Goal: Information Seeking & Learning: Learn about a topic

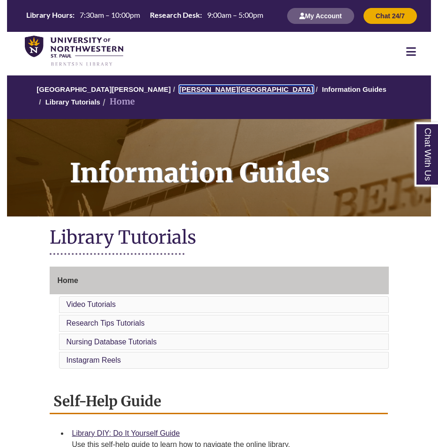
click at [188, 90] on link "[PERSON_NAME][GEOGRAPHIC_DATA]" at bounding box center [247, 89] width 134 height 8
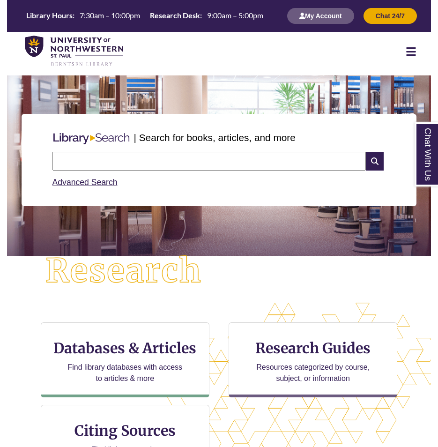
click at [197, 158] on input "text" at bounding box center [209, 161] width 314 height 19
type input "**********"
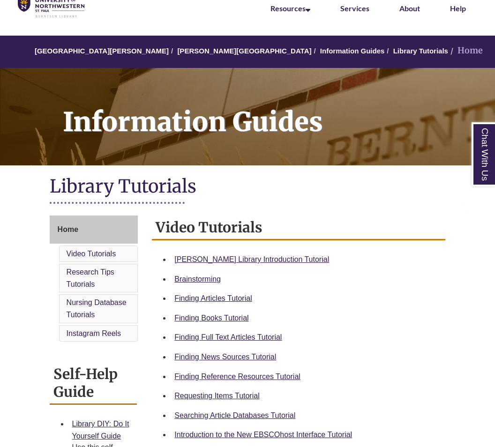
scroll to position [187, 0]
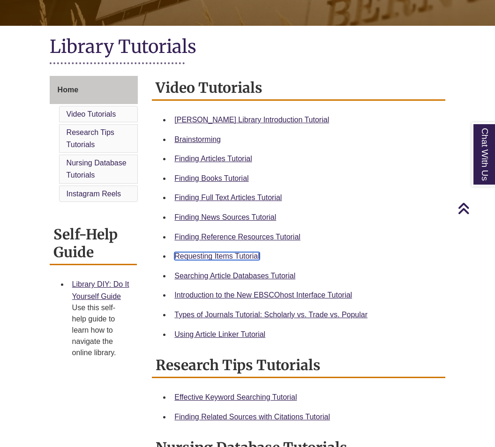
click at [229, 255] on link "Requesting Items Tutorial" at bounding box center [216, 256] width 85 height 8
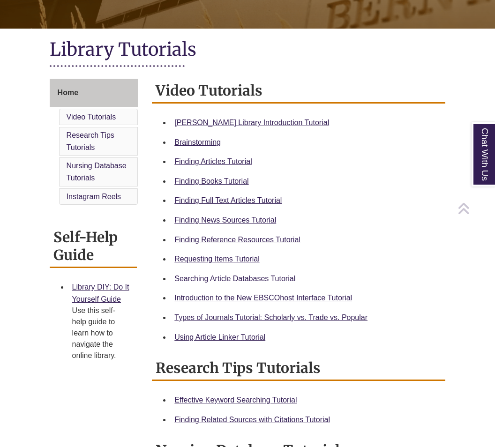
scroll to position [187, 0]
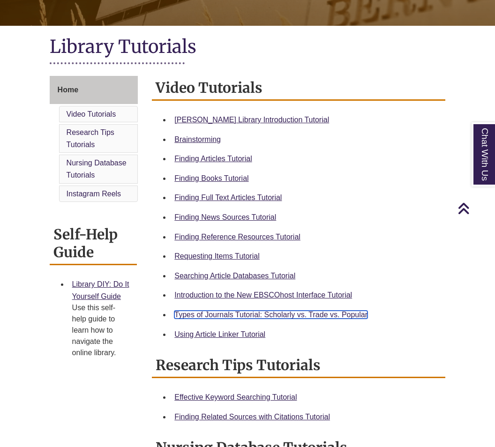
click at [267, 313] on link "Types of Journals Tutorial: Scholarly vs. Trade vs. Popular" at bounding box center [270, 315] width 193 height 8
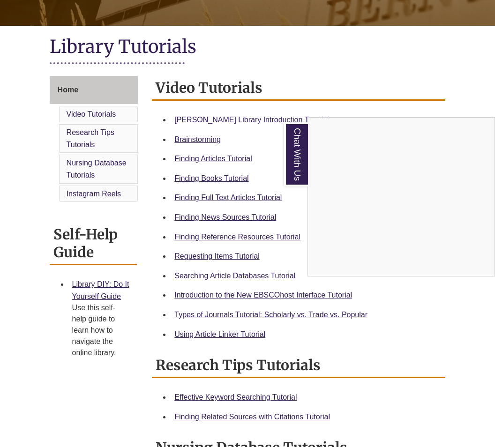
click at [432, 349] on div "Chat With Us" at bounding box center [247, 223] width 495 height 447
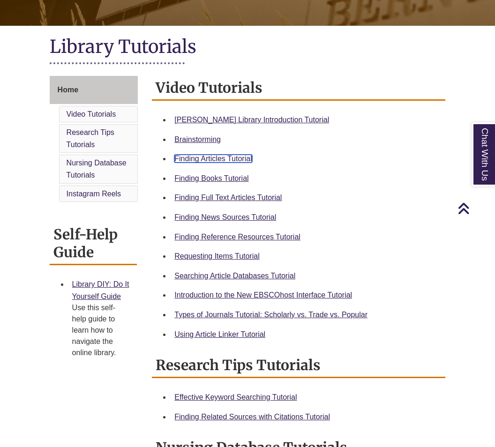
click at [212, 163] on link "Finding Articles Tutorial" at bounding box center [212, 159] width 77 height 8
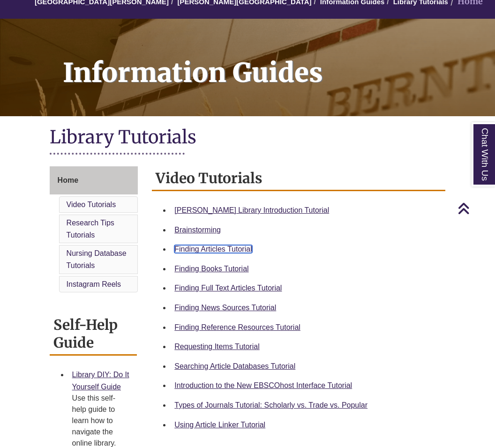
scroll to position [0, 0]
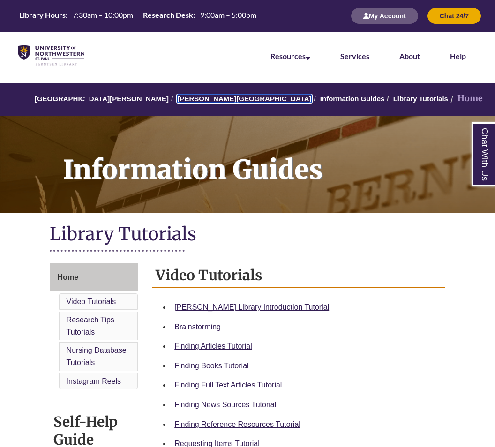
click at [192, 101] on link "[PERSON_NAME][GEOGRAPHIC_DATA]" at bounding box center [244, 99] width 134 height 8
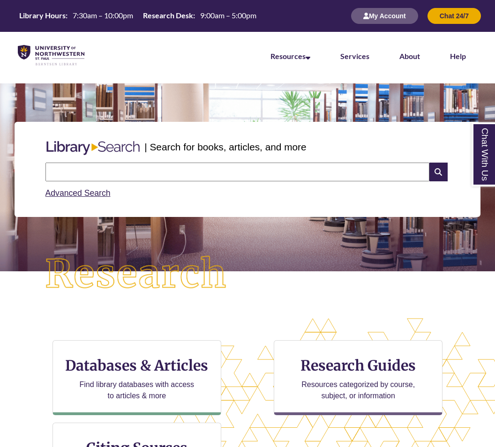
click at [215, 168] on input "text" at bounding box center [237, 172] width 384 height 19
type input "**********"
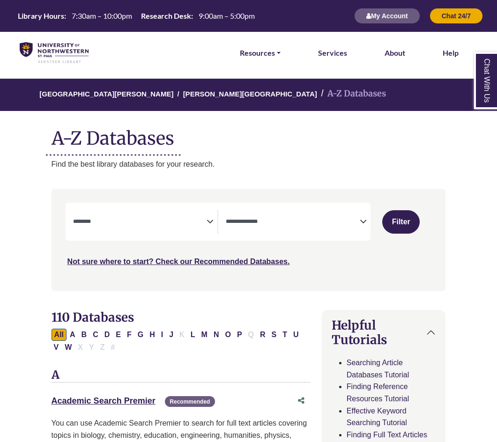
select select "Database Subject Filter"
select select "Database Types Filter"
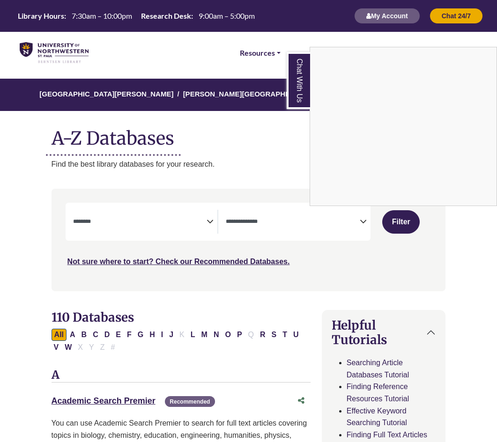
click at [202, 162] on div "Chat With Us" at bounding box center [248, 221] width 497 height 442
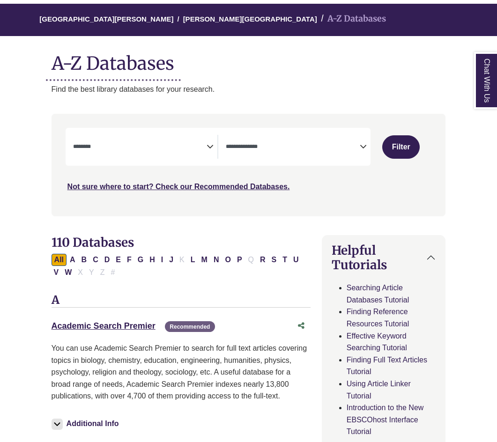
scroll to position [94, 0]
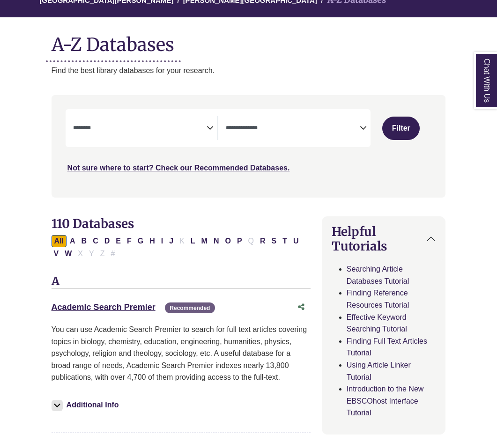
click at [142, 140] on span "Search filters" at bounding box center [140, 128] width 134 height 24
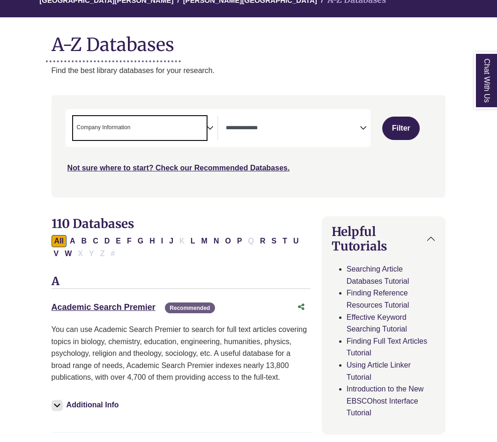
scroll to position [90, 0]
drag, startPoint x: 150, startPoint y: 201, endPoint x: 285, endPoint y: 157, distance: 142.1
click at [285, 157] on div "Not sure where to start? Check our Recommended Databases." at bounding box center [203, 165] width 275 height 20
click at [164, 136] on span "× Company Information" at bounding box center [140, 128] width 134 height 24
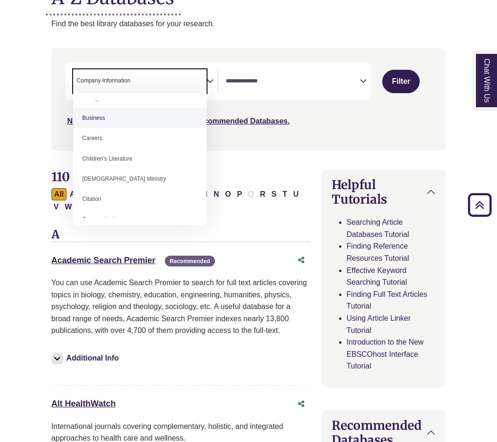
scroll to position [47, 0]
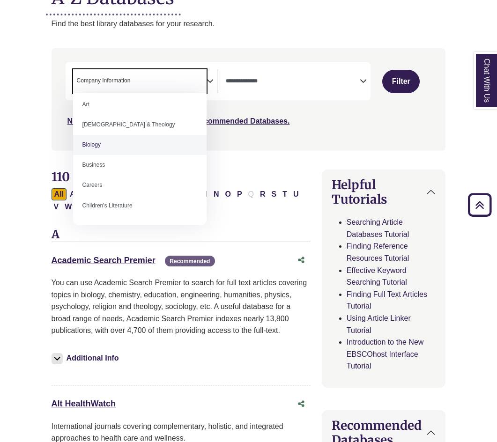
select select "*****"
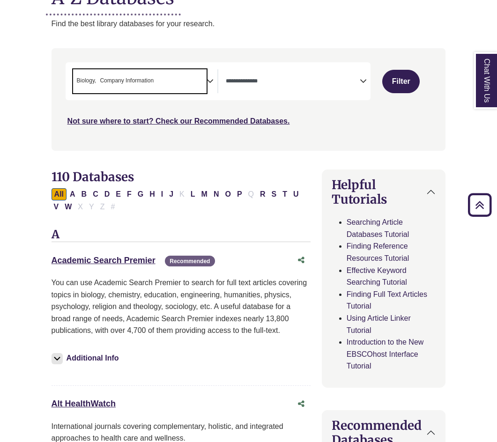
click at [150, 80] on span "Company Information" at bounding box center [127, 80] width 54 height 9
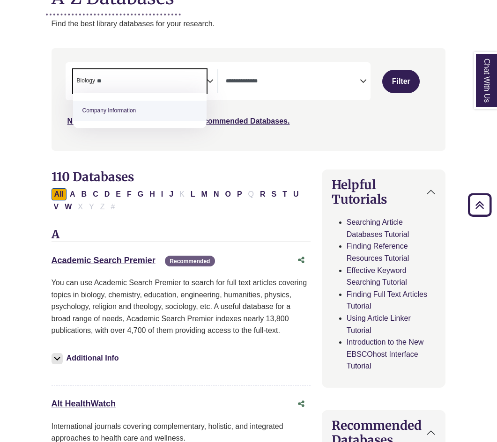
type textarea "*"
select select "Database Subject Filter"
type textarea "*"
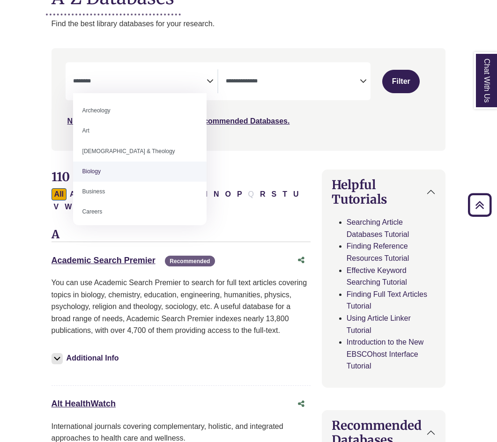
select select "*****"
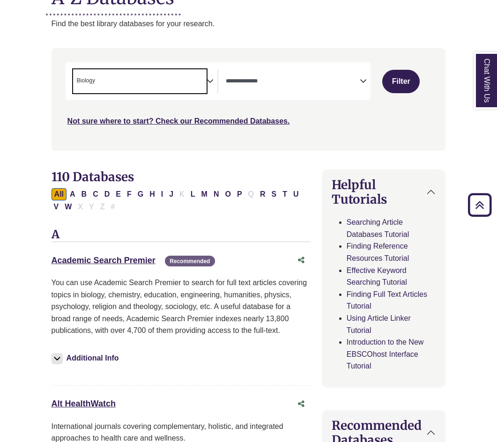
click at [205, 80] on span "× Biology" at bounding box center [140, 81] width 134 height 24
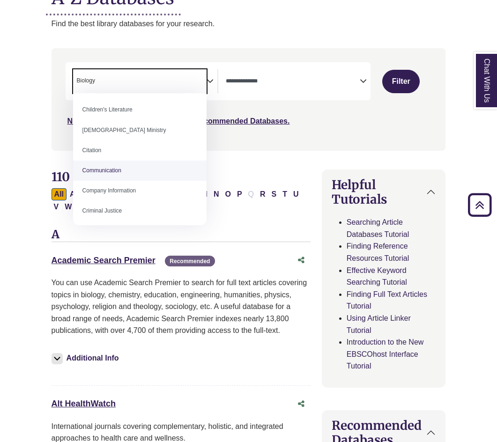
scroll to position [141, 0]
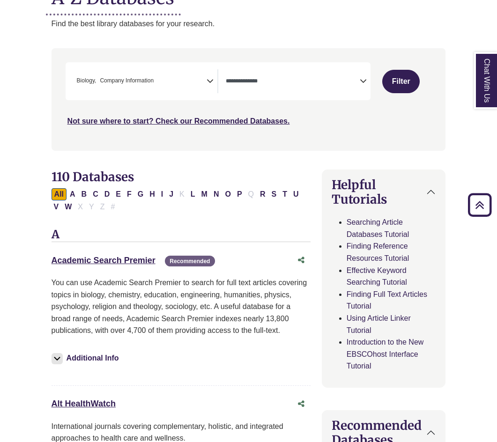
click at [211, 83] on icon "Search filters" at bounding box center [210, 80] width 7 height 14
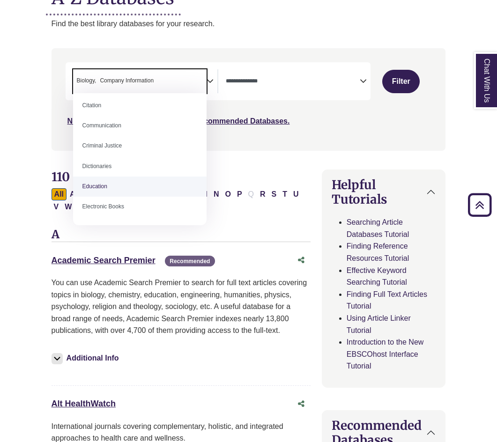
scroll to position [234, 0]
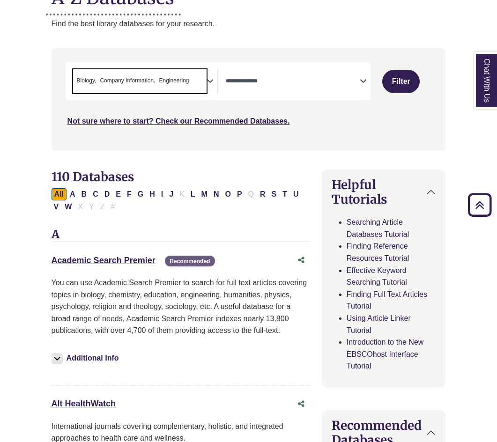
click at [189, 74] on span "× Biology × Company Information × Engineering" at bounding box center [140, 81] width 134 height 24
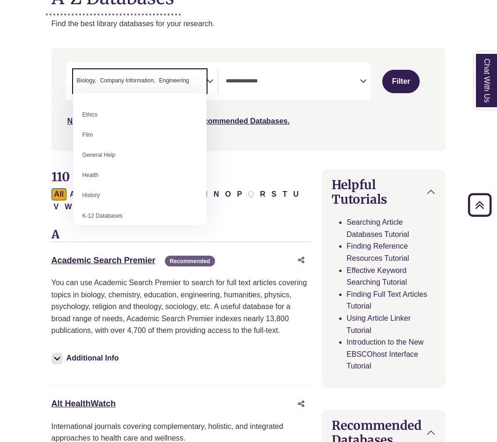
scroll to position [375, 0]
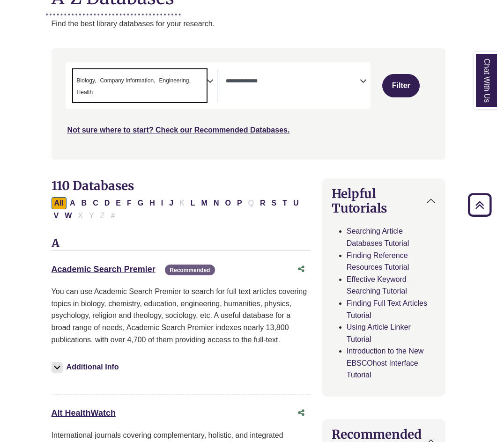
click at [151, 88] on span "× Biology × Company Information × Engineering × Health" at bounding box center [140, 85] width 134 height 33
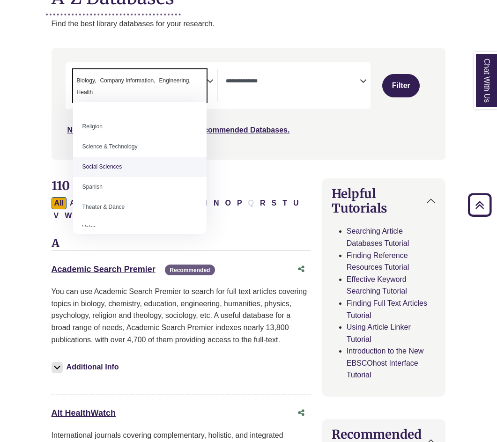
scroll to position [797, 0]
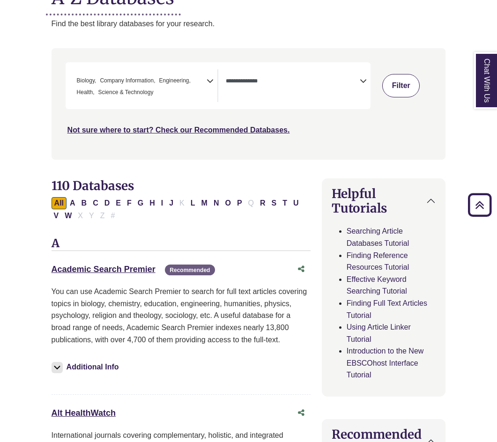
click at [405, 81] on button "Filter" at bounding box center [400, 85] width 37 height 23
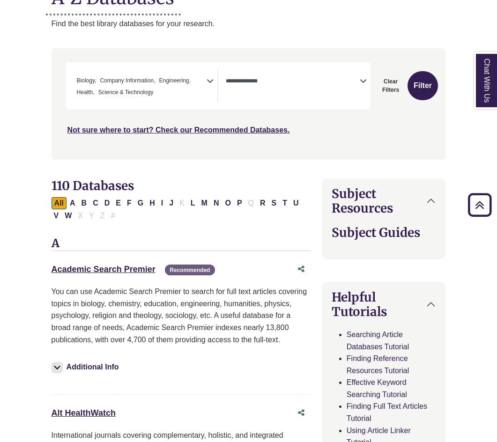
select select "Database Types Filter"
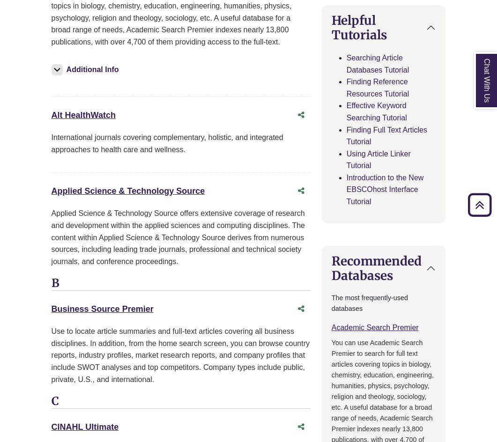
scroll to position [750, 0]
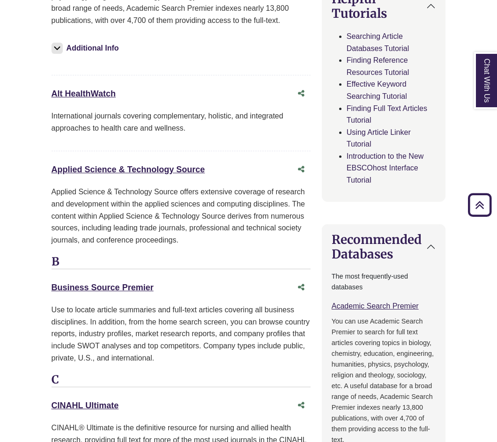
drag, startPoint x: 214, startPoint y: 170, endPoint x: 48, endPoint y: 171, distance: 165.4
copy link "Applied Science & Technology Source"
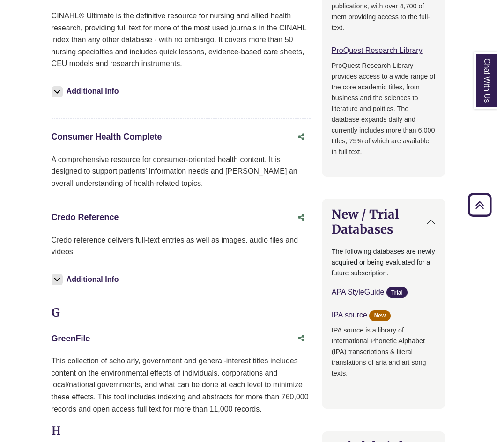
scroll to position [1172, 0]
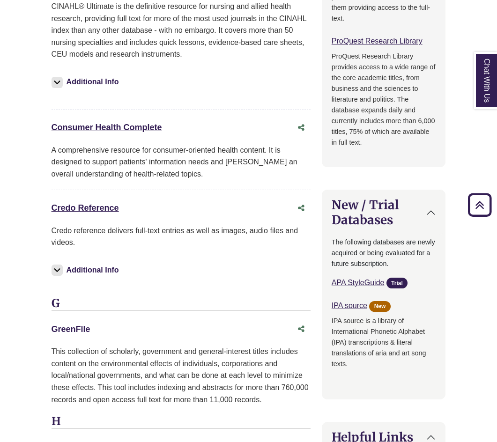
drag, startPoint x: 97, startPoint y: 331, endPoint x: 52, endPoint y: 328, distance: 44.6
click at [52, 328] on div "GreenFile This link opens in a new window" at bounding box center [172, 330] width 240 height 14
copy link "GreenFile"
drag, startPoint x: 123, startPoint y: 336, endPoint x: 127, endPoint y: 295, distance: 41.5
click at [123, 337] on div "GreenFile This link opens in a new window" at bounding box center [172, 330] width 240 height 14
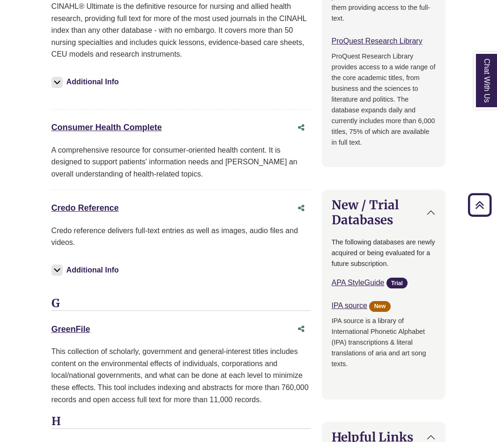
click at [160, 311] on h3 "G" at bounding box center [181, 304] width 259 height 14
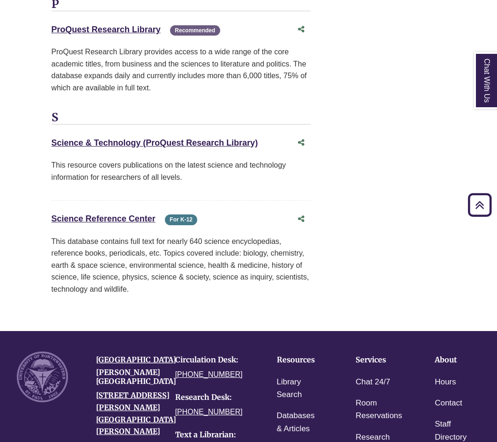
scroll to position [2250, 0]
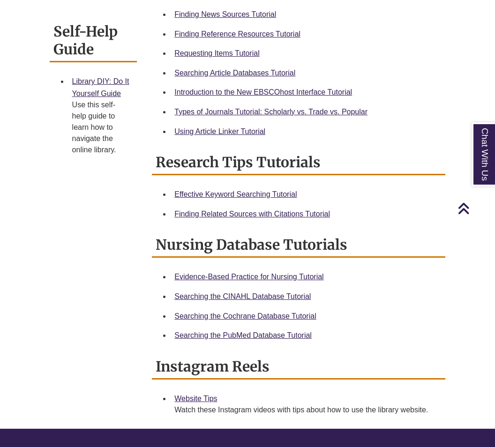
scroll to position [375, 0]
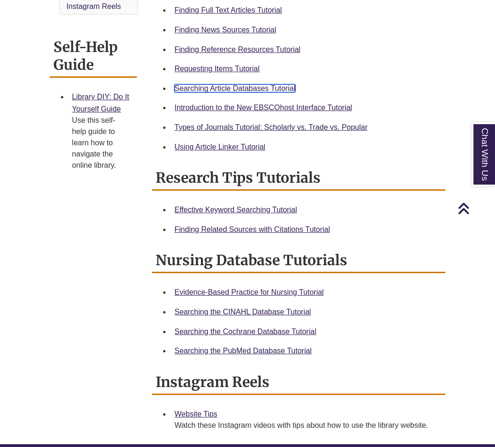
click at [280, 87] on link "Searching Article Databases Tutorial" at bounding box center [234, 88] width 121 height 8
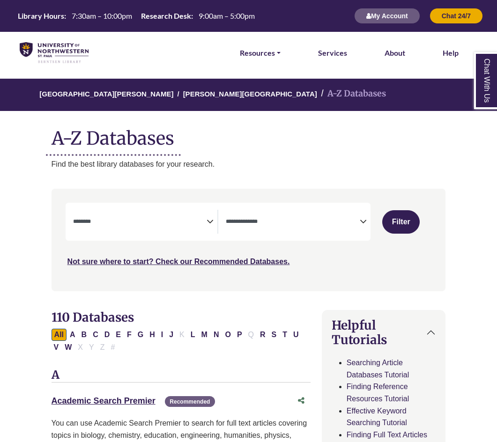
select select "Database Subject Filter"
select select "Database Types Filter"
click at [179, 230] on span "Search filters" at bounding box center [140, 222] width 134 height 24
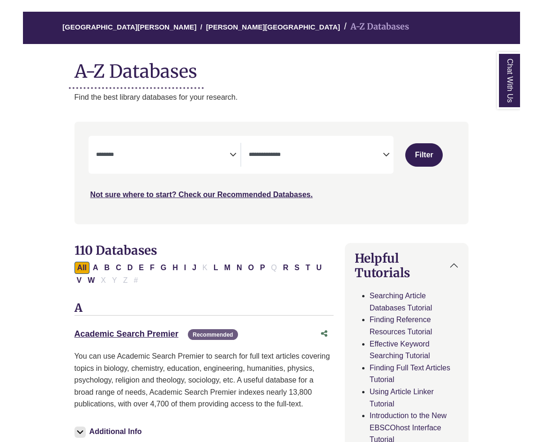
scroll to position [141, 0]
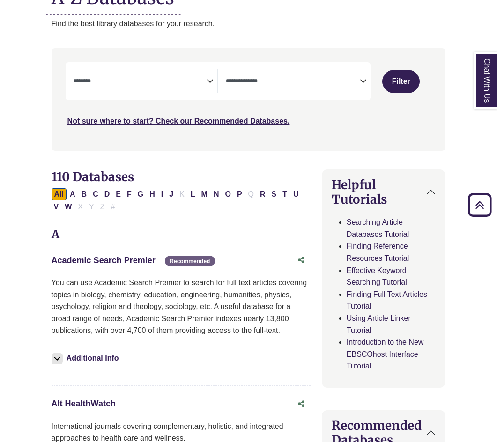
click at [99, 261] on link "Academic Search Premier This link opens in a new window" at bounding box center [104, 260] width 104 height 9
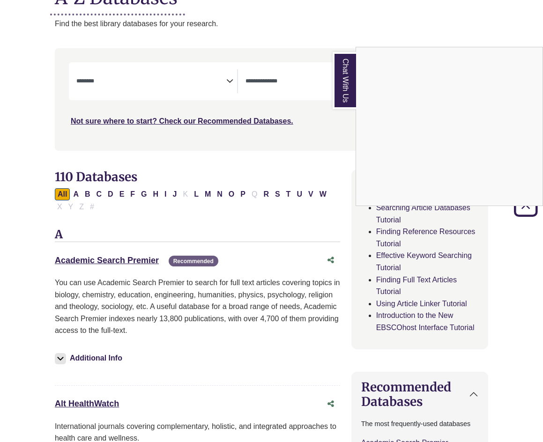
click at [142, 259] on div "Chat With Us" at bounding box center [271, 221] width 543 height 442
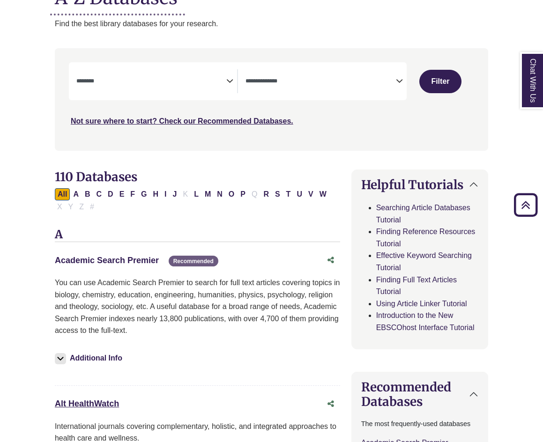
click at [143, 261] on link "Academic Search Premier This link opens in a new window" at bounding box center [107, 260] width 104 height 9
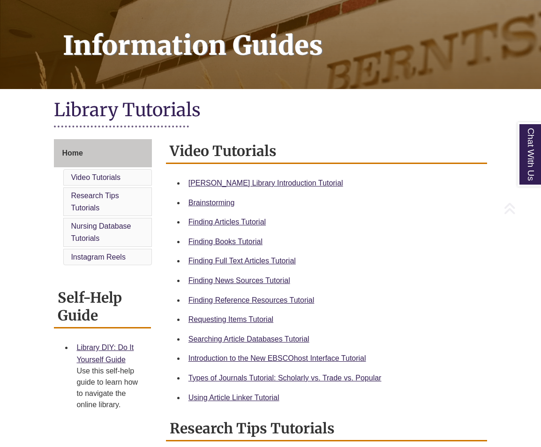
scroll to position [141, 0]
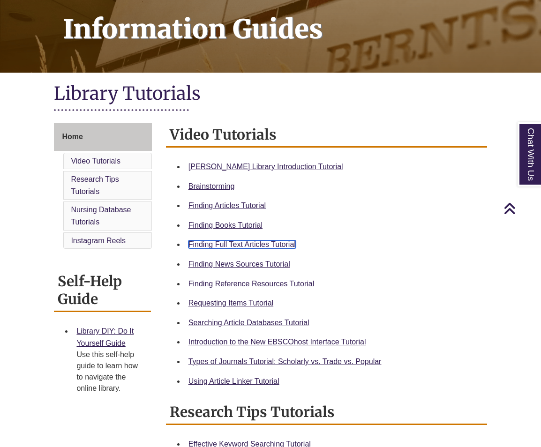
click at [252, 246] on link "Finding Full Text Articles Tutorial" at bounding box center [241, 244] width 107 height 8
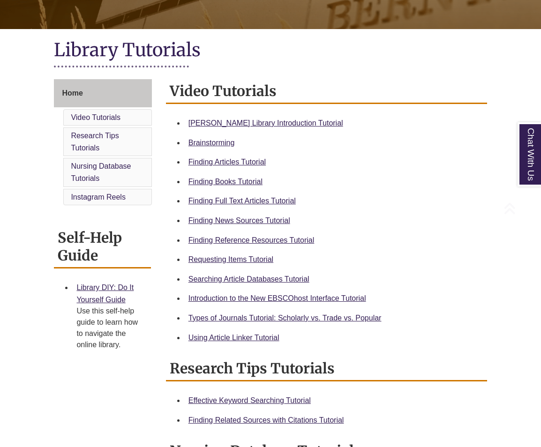
scroll to position [187, 0]
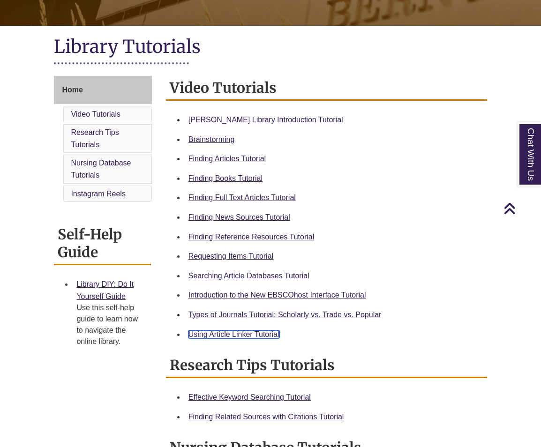
click at [262, 337] on link "Using Article Linker Tutorial" at bounding box center [233, 334] width 91 height 8
